Goal: Information Seeking & Learning: Learn about a topic

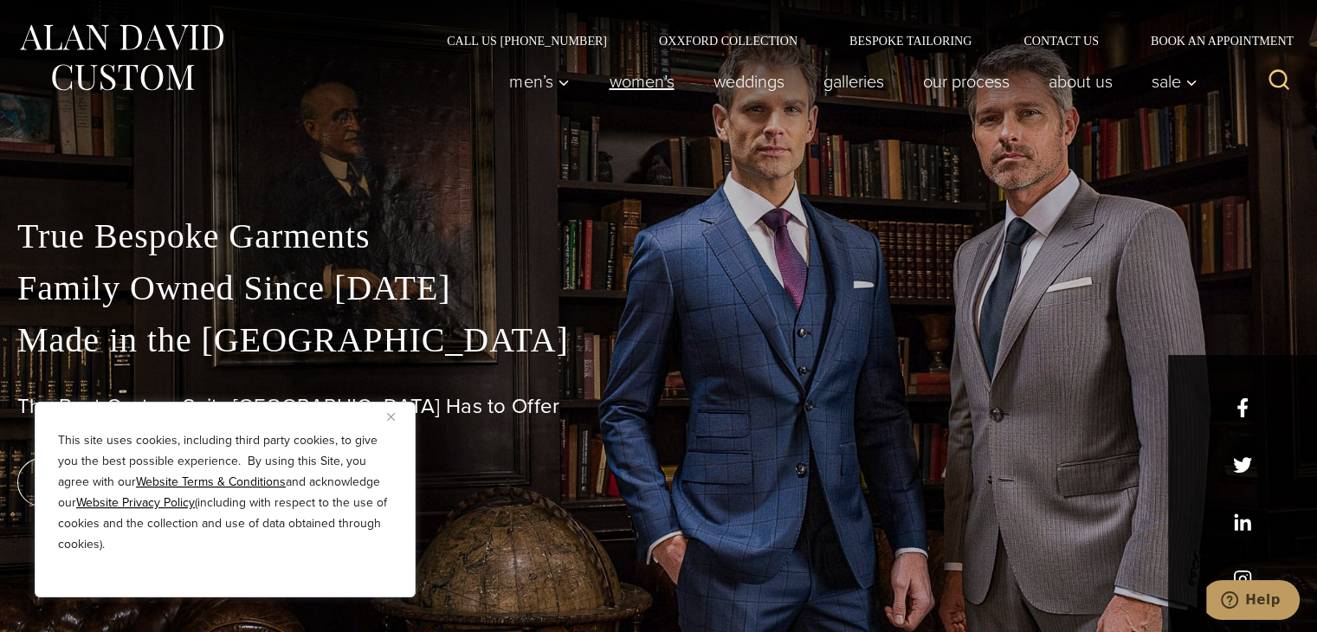
click at [644, 81] on link "Women’s" at bounding box center [642, 81] width 104 height 35
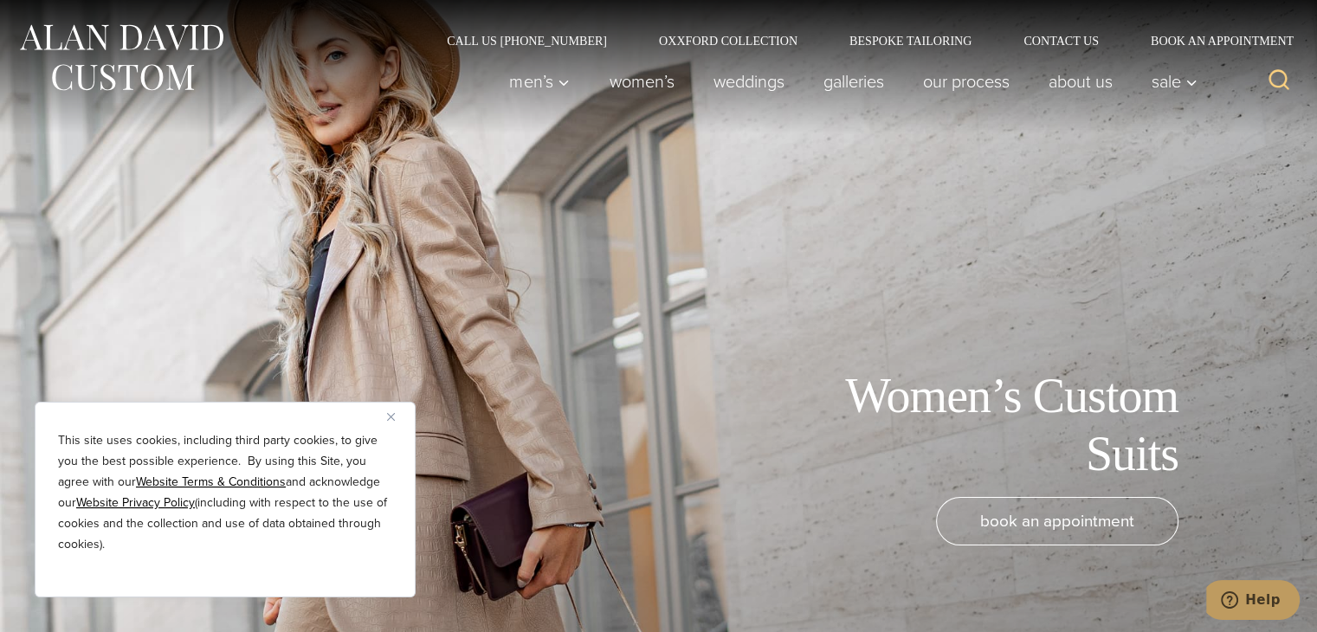
click at [398, 413] on button "Close" at bounding box center [397, 416] width 21 height 21
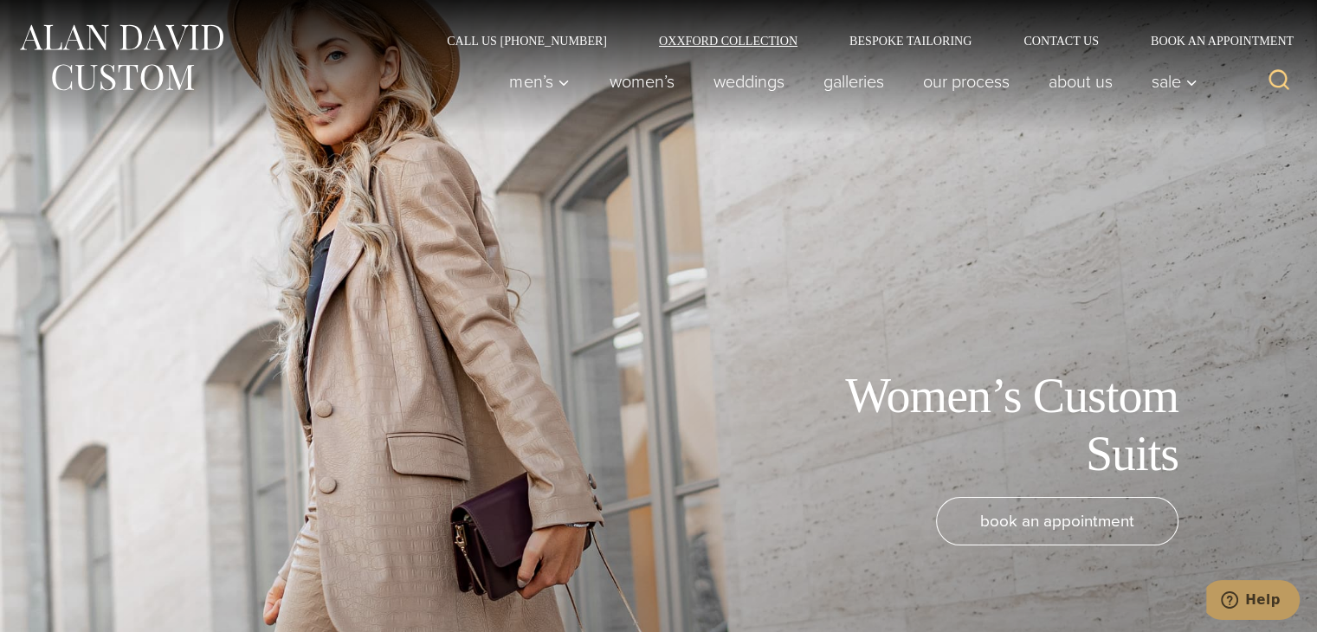
click at [786, 36] on link "Oxxford Collection" at bounding box center [728, 41] width 191 height 12
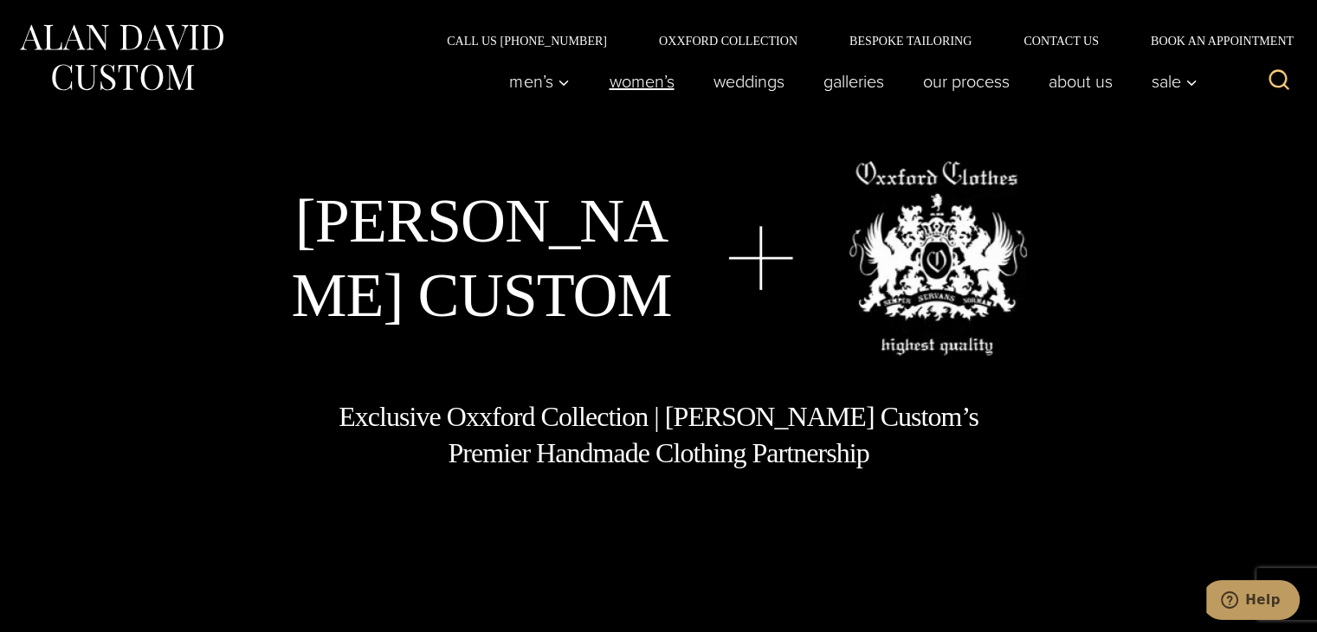
click at [648, 81] on link "Women’s" at bounding box center [642, 81] width 104 height 35
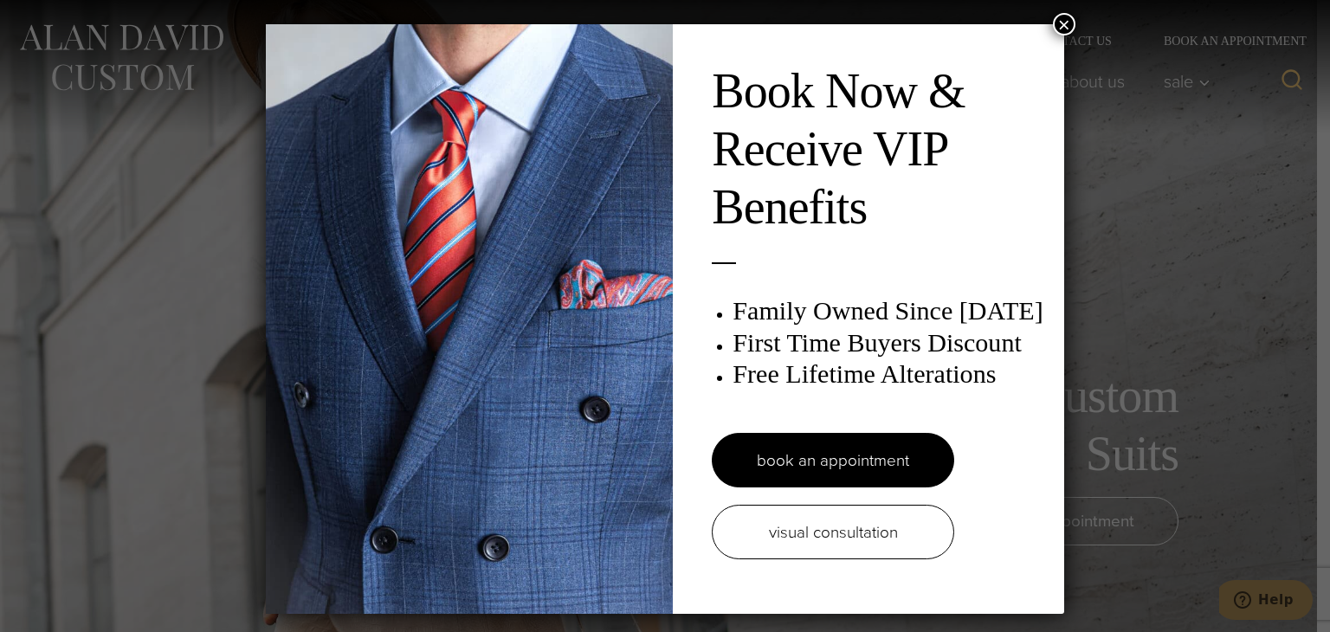
click at [1060, 13] on button "×" at bounding box center [1064, 24] width 23 height 23
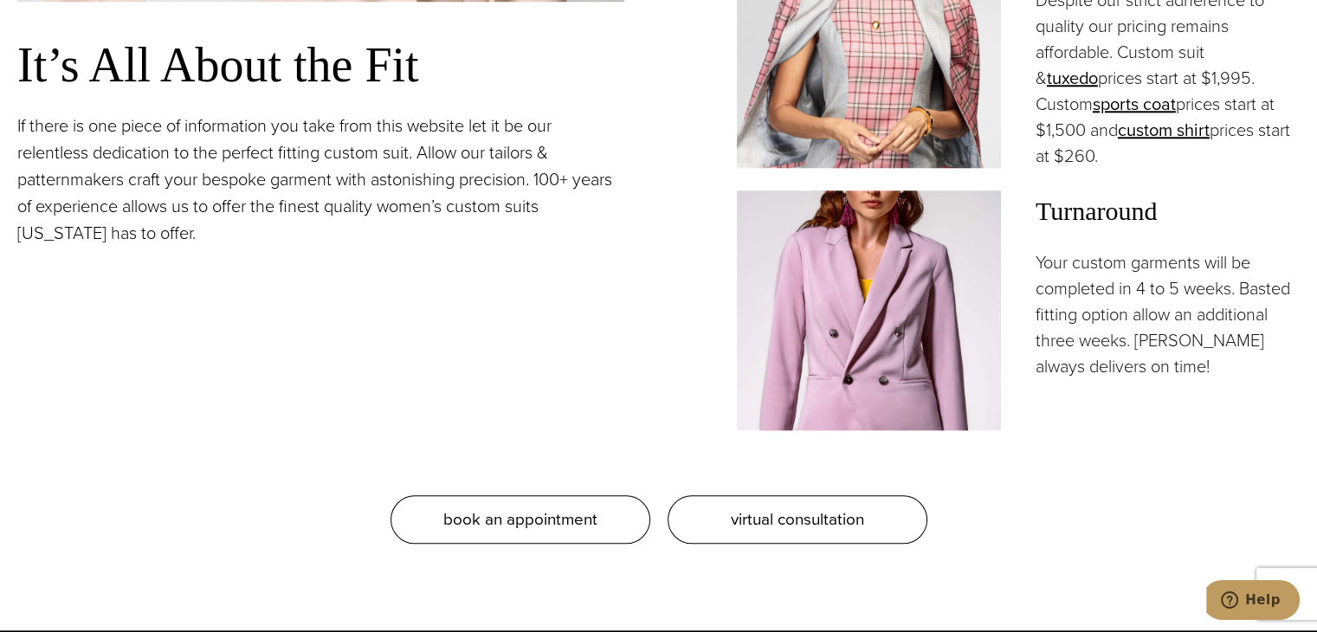
scroll to position [1349, 0]
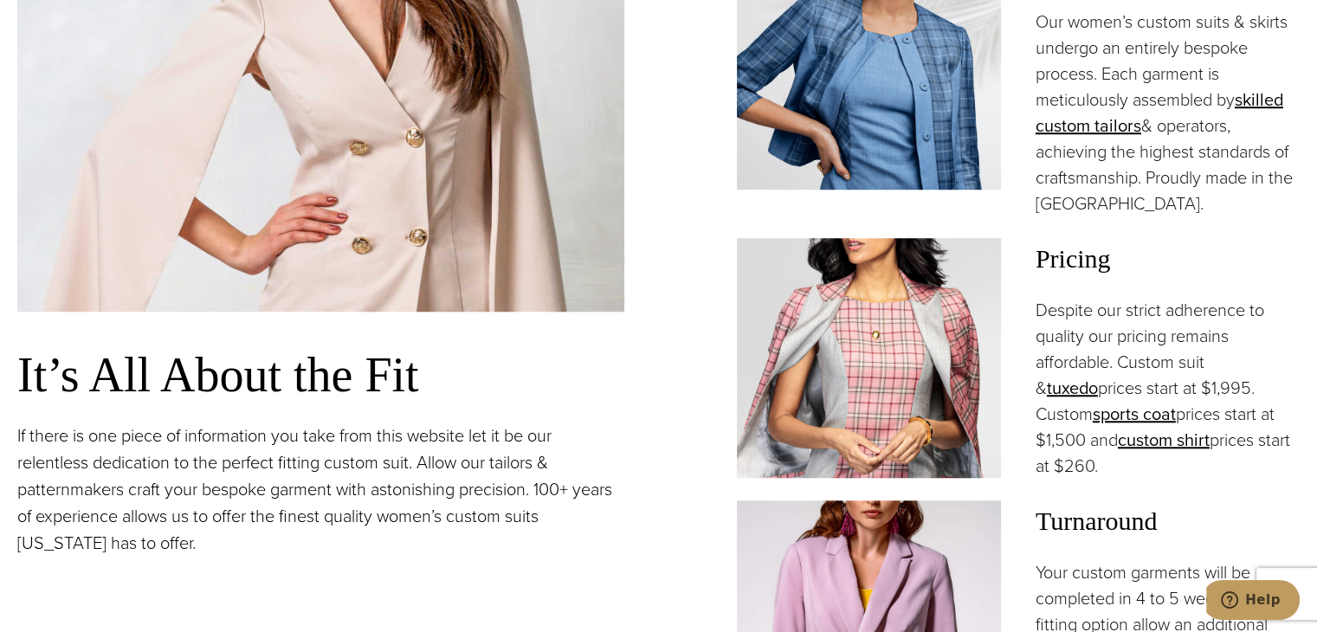
click at [771, 322] on img at bounding box center [869, 358] width 264 height 240
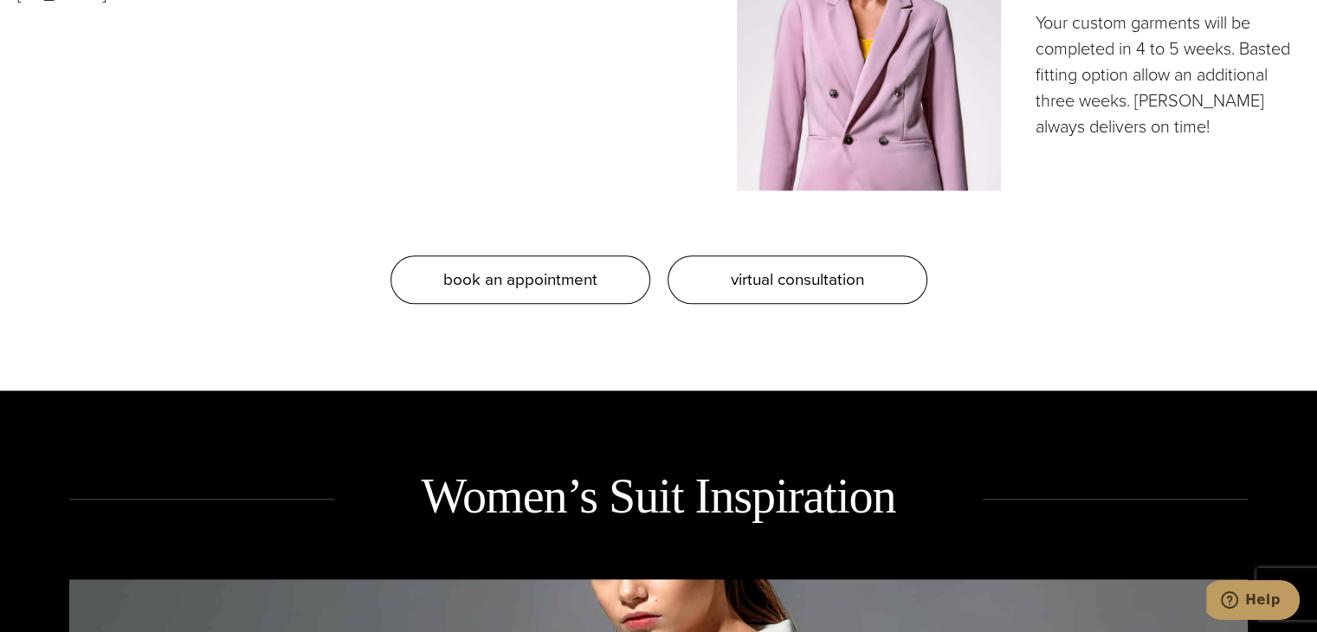
scroll to position [1895, 0]
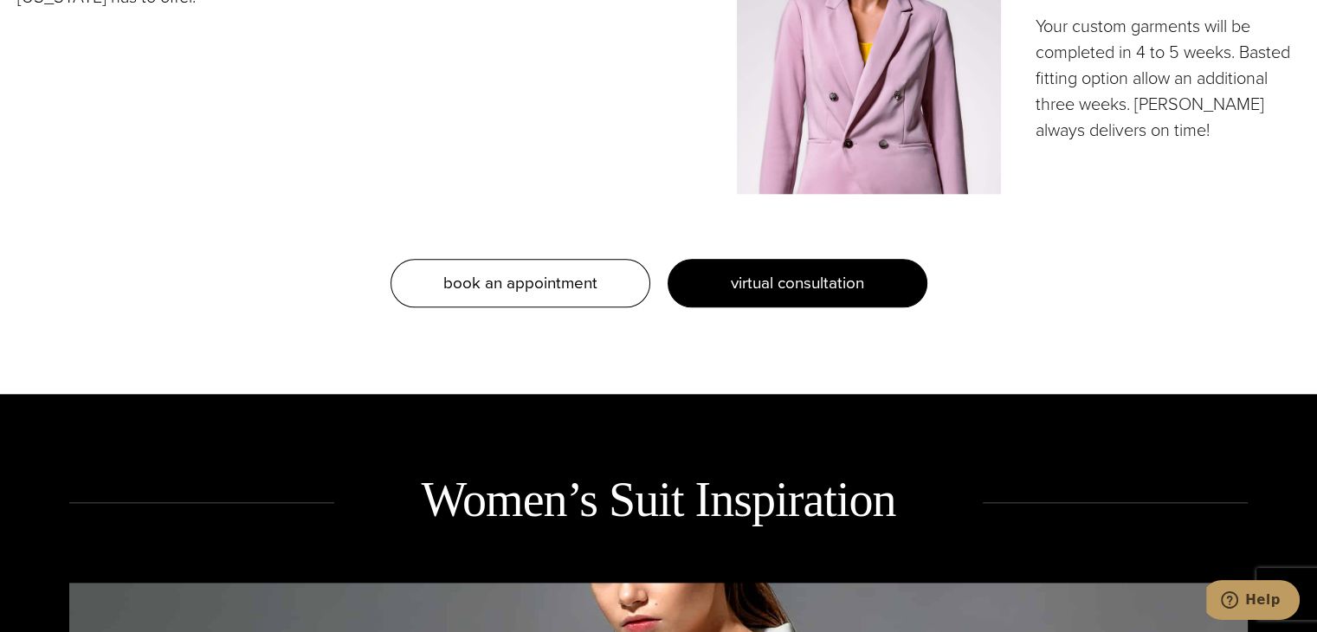
click at [890, 259] on link "virtual consultation" at bounding box center [798, 283] width 260 height 49
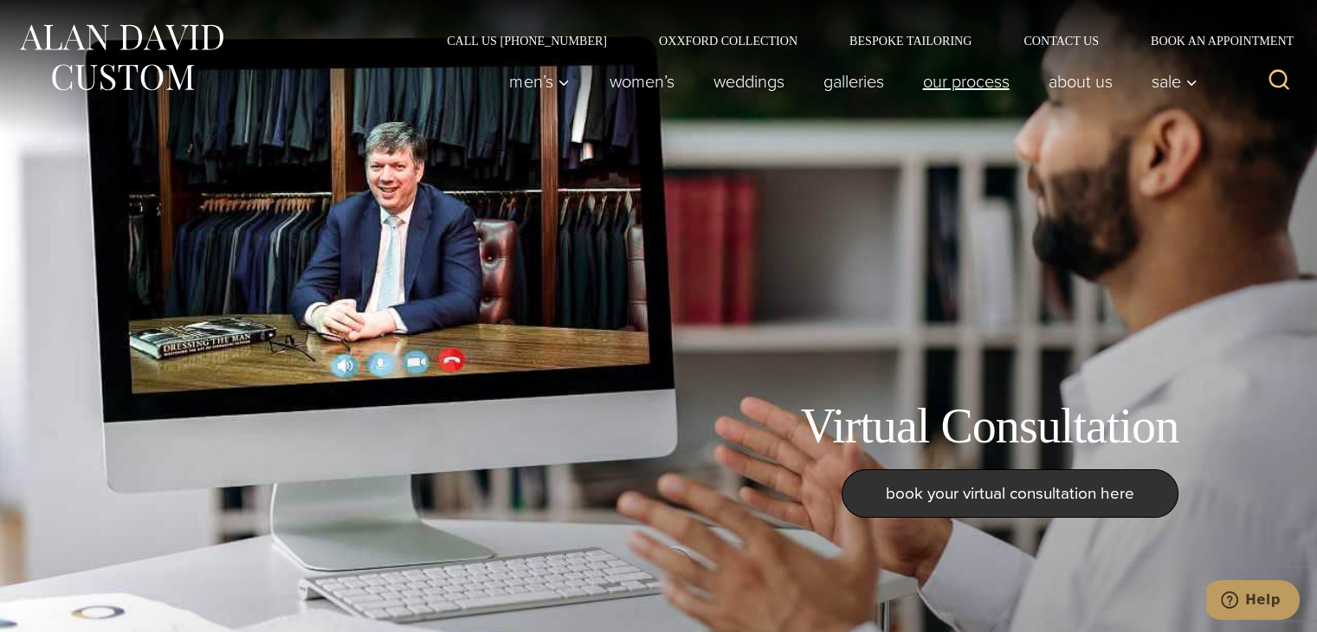
click at [961, 82] on link "Our Process" at bounding box center [966, 81] width 126 height 35
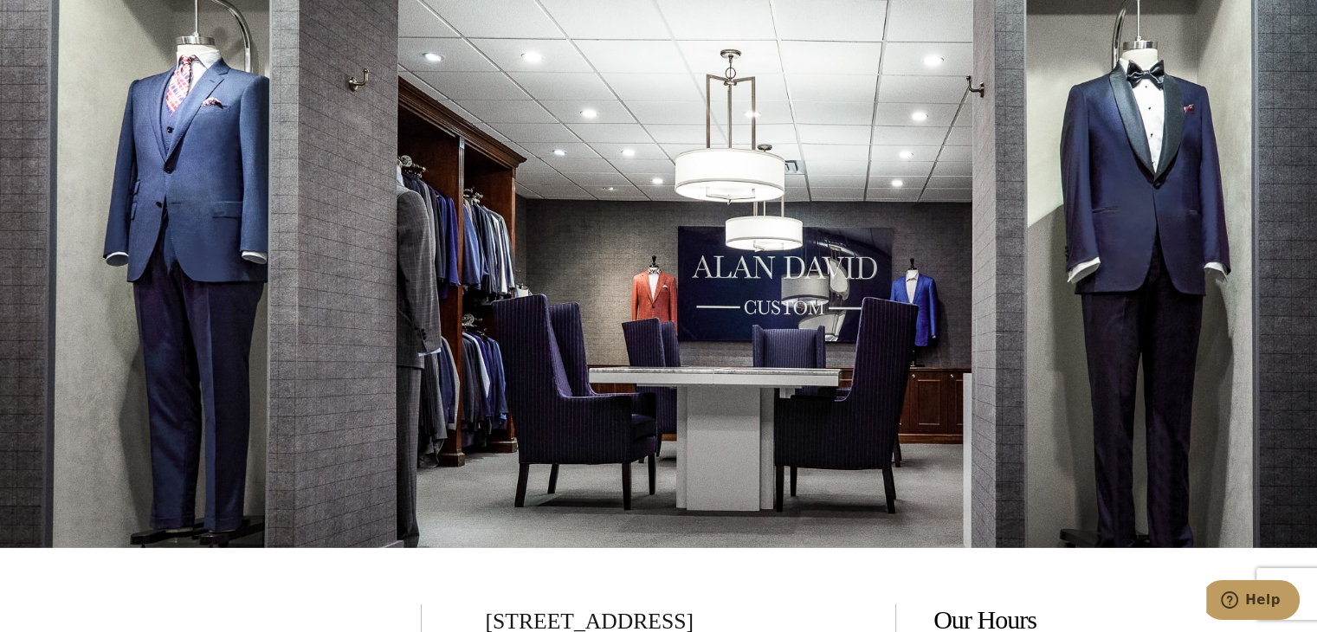
scroll to position [5069, 0]
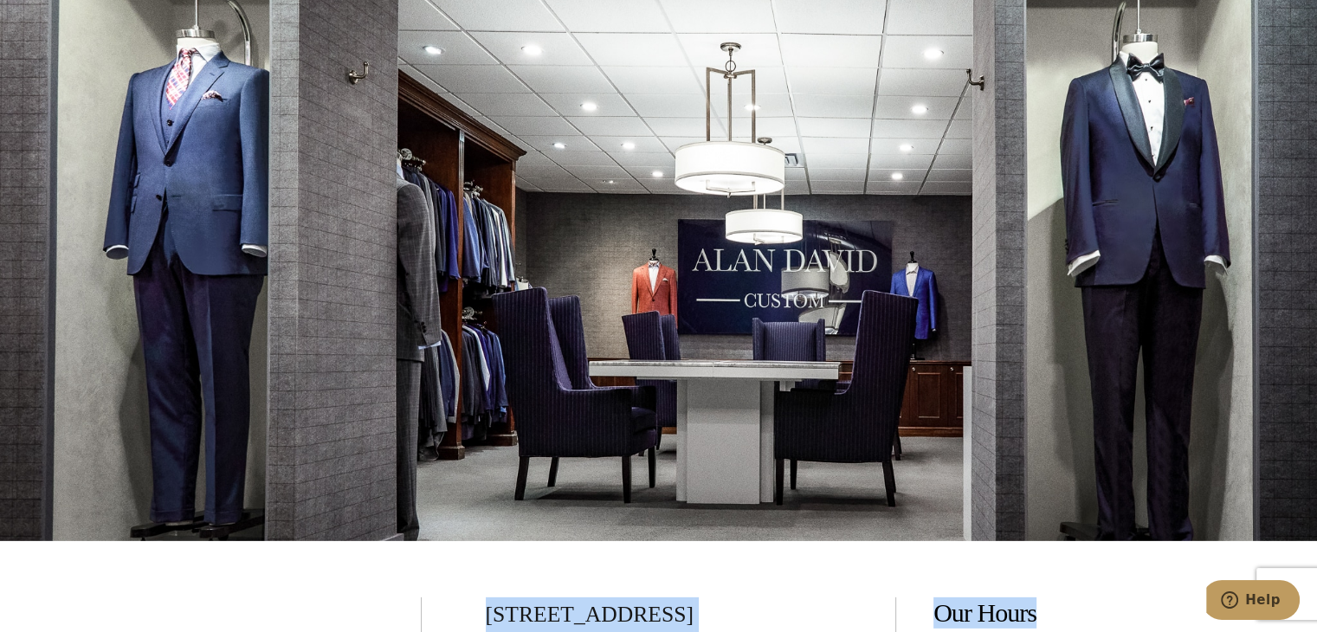
drag, startPoint x: 1310, startPoint y: 475, endPoint x: 1314, endPoint y: 529, distance: 53.9
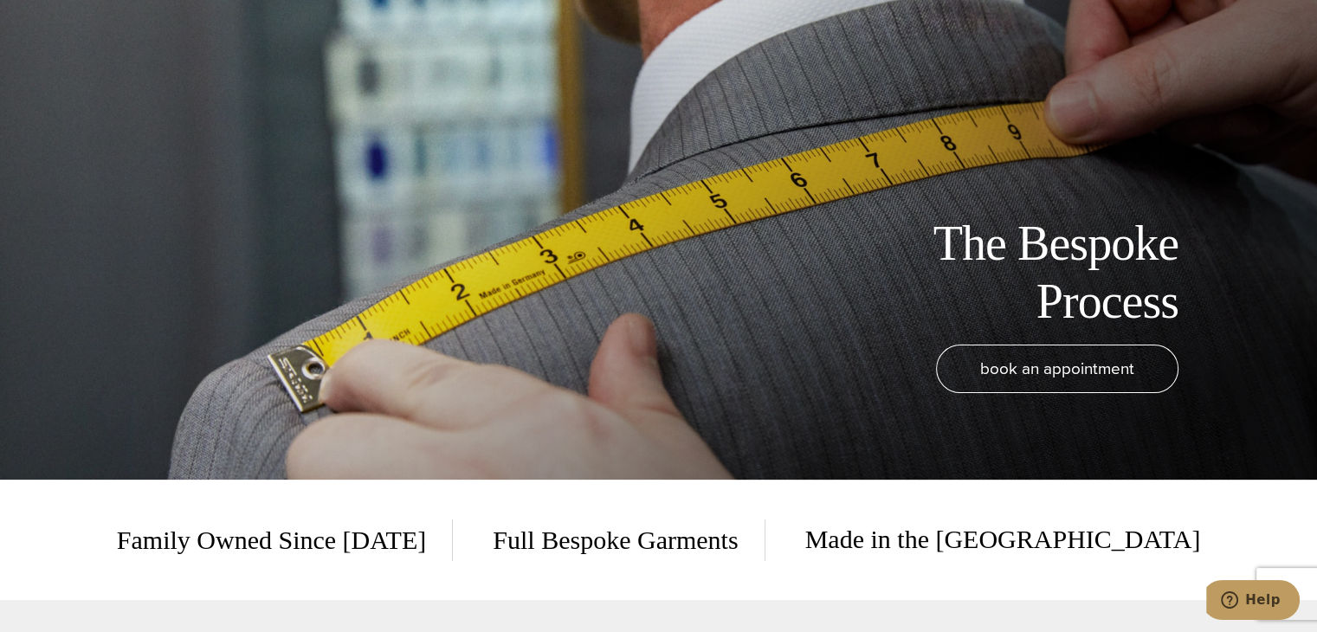
scroll to position [0, 0]
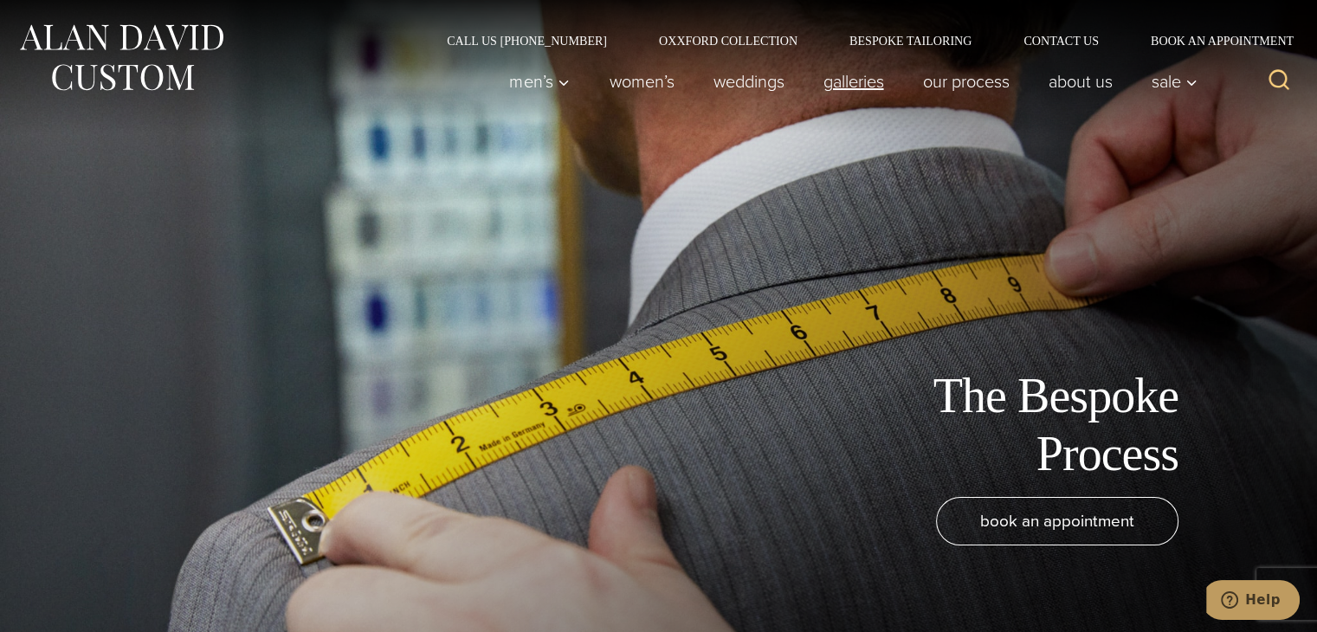
click at [823, 81] on link "Galleries" at bounding box center [854, 81] width 100 height 35
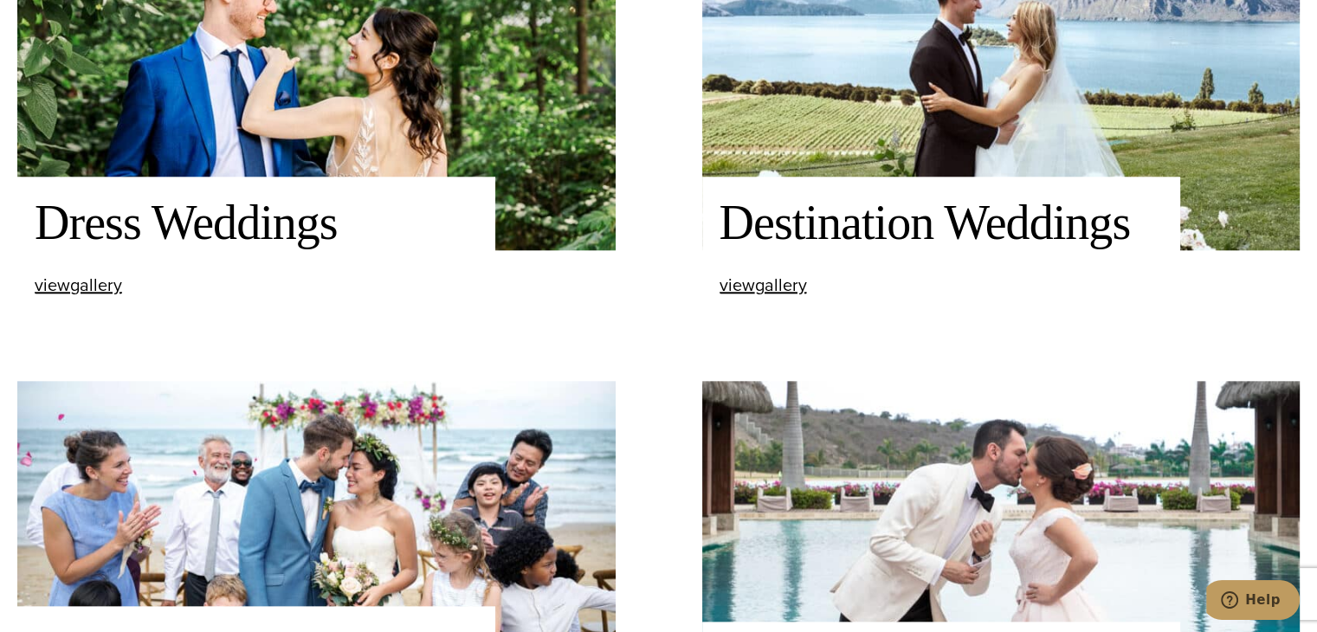
scroll to position [1780, 0]
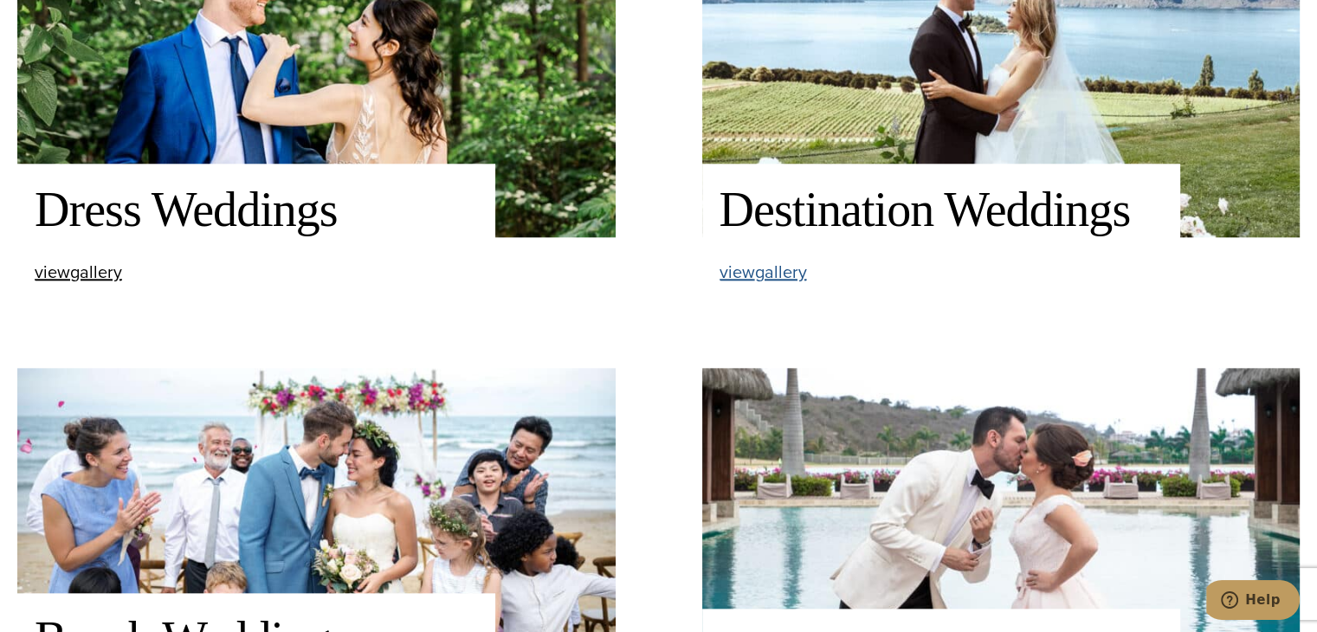
click at [748, 272] on span "view Destination Weddings gallery" at bounding box center [763, 272] width 87 height 26
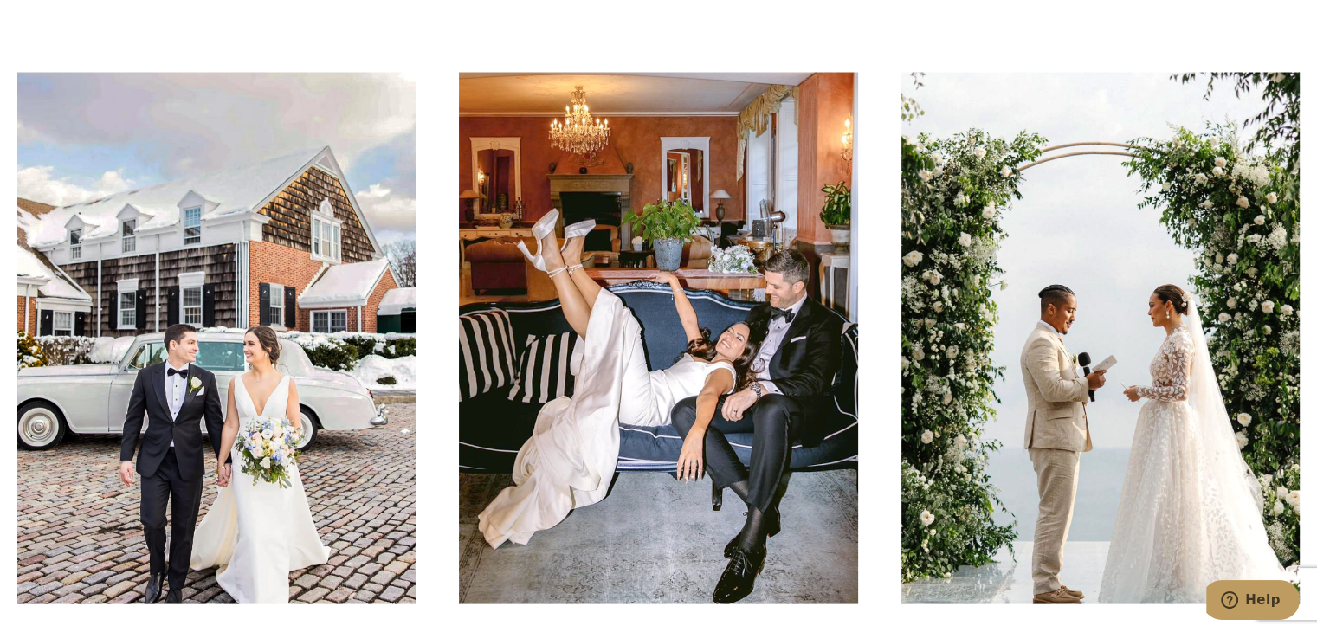
scroll to position [3369, 0]
